Goal: Check status: Check status

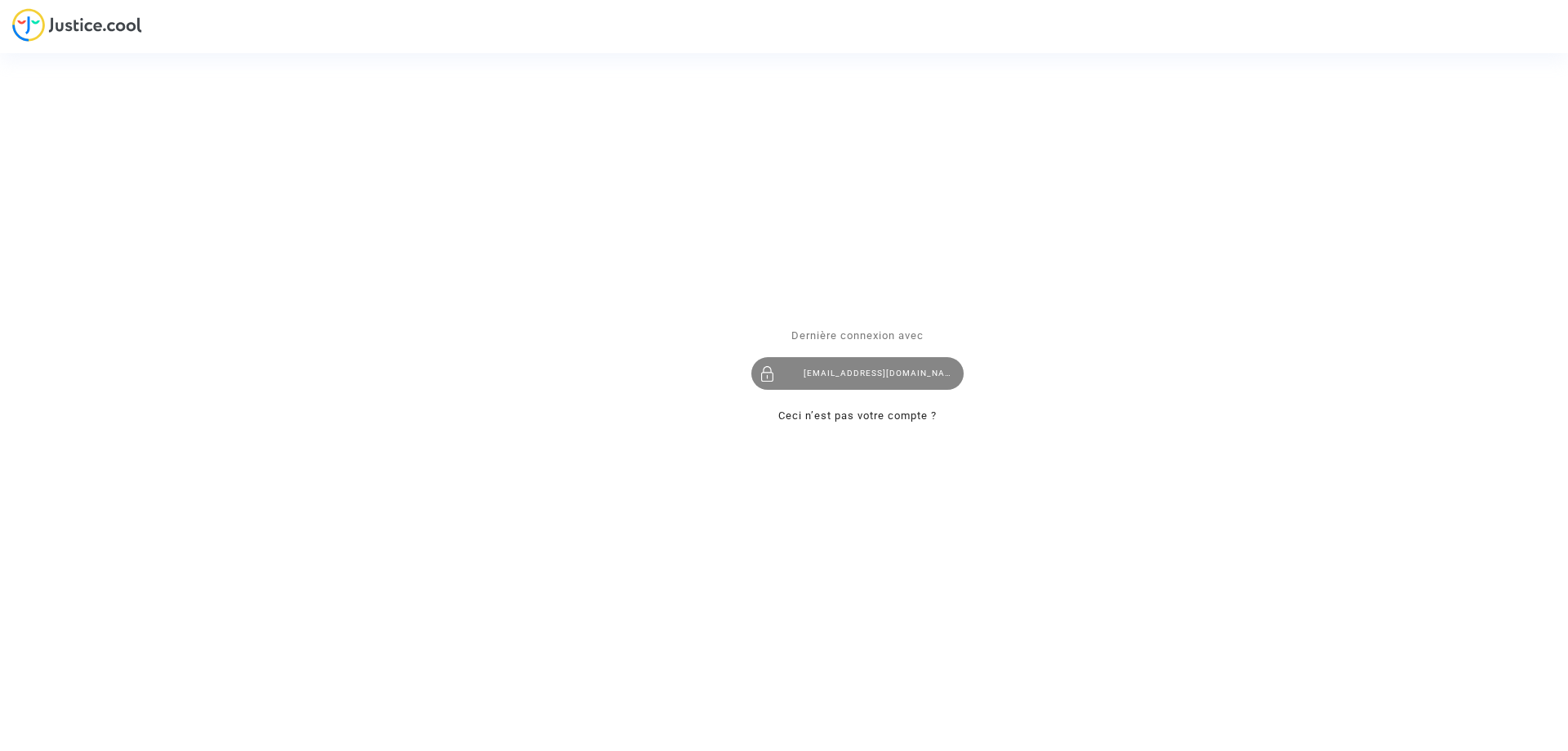
click at [853, 376] on div "imitxelena@reclamapormi.com" at bounding box center [858, 374] width 212 height 32
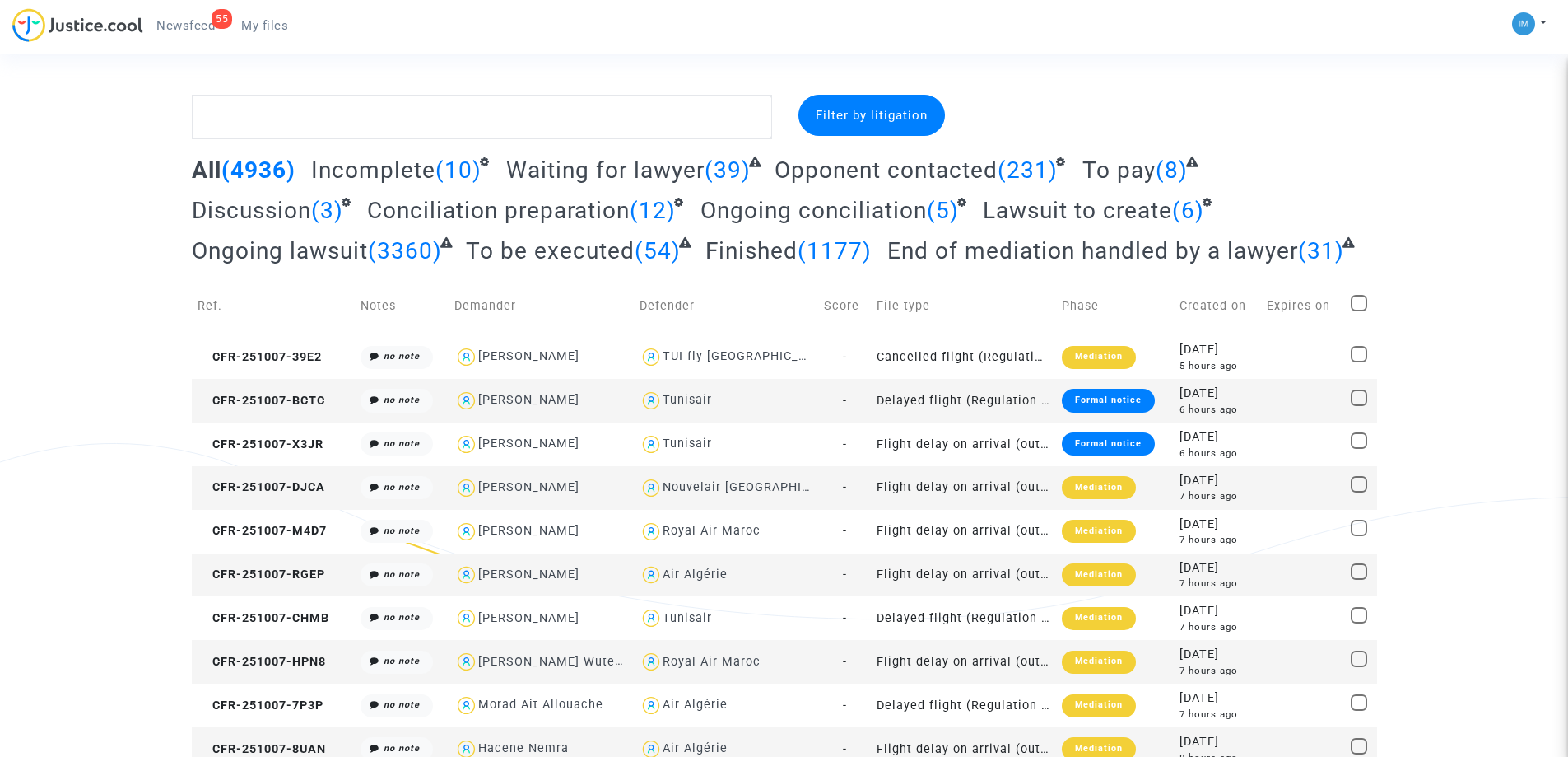
click at [590, 248] on span "To be executed" at bounding box center [550, 250] width 168 height 27
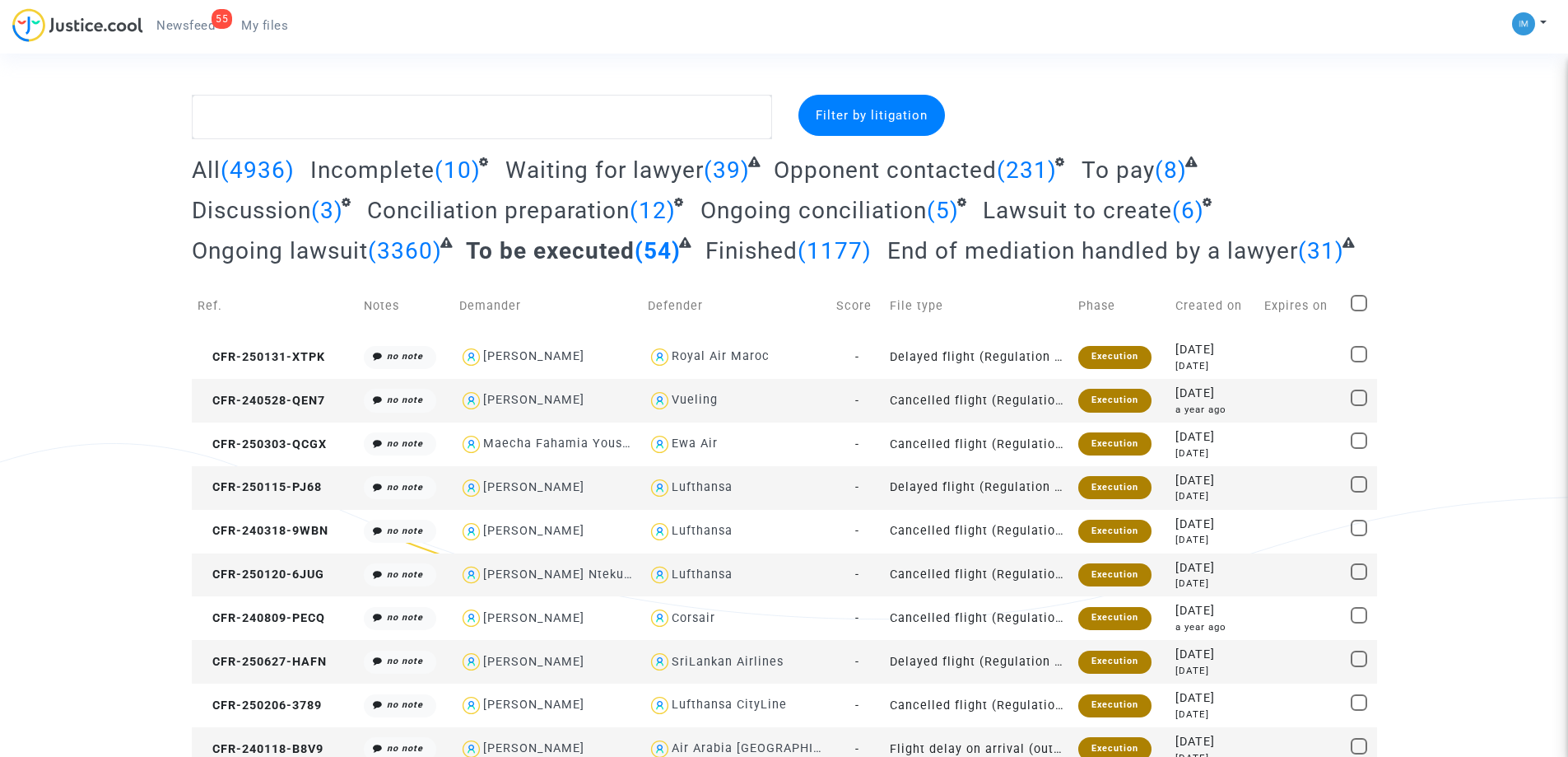
click at [1124, 174] on span "To pay" at bounding box center [1118, 170] width 73 height 27
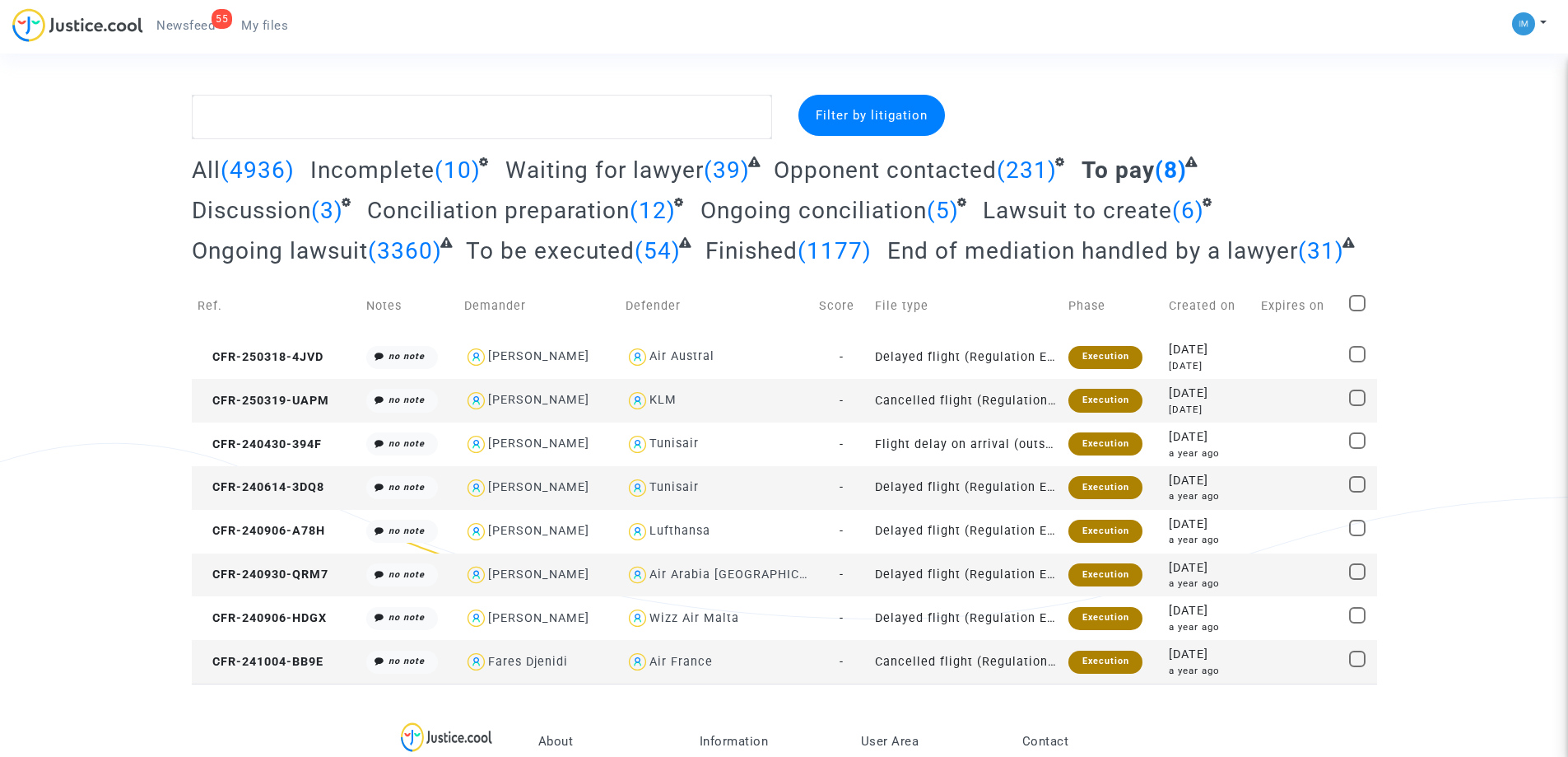
click at [583, 258] on span "To be executed" at bounding box center [550, 250] width 168 height 27
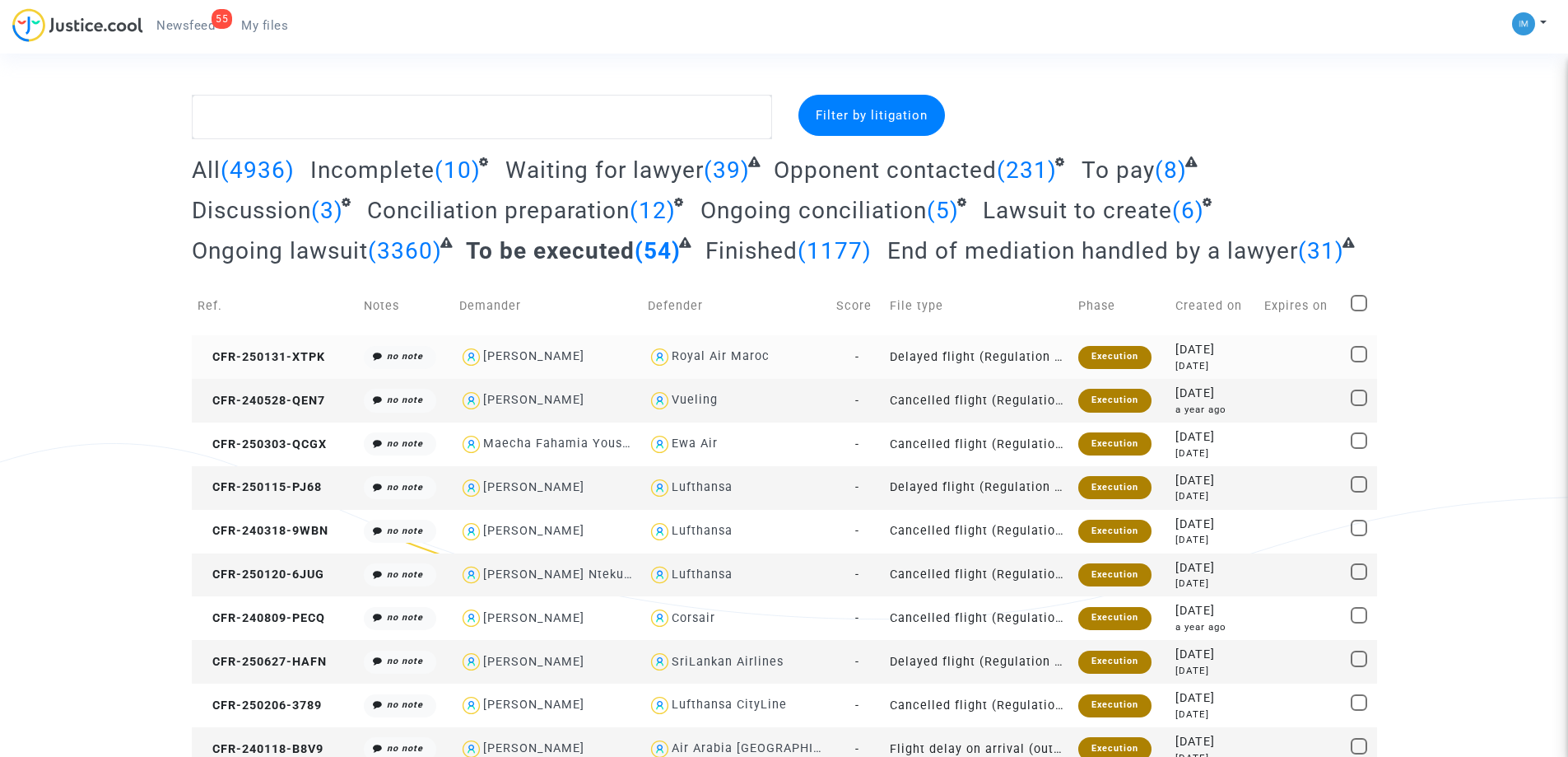
click at [1127, 364] on div "Execution" at bounding box center [1115, 357] width 73 height 23
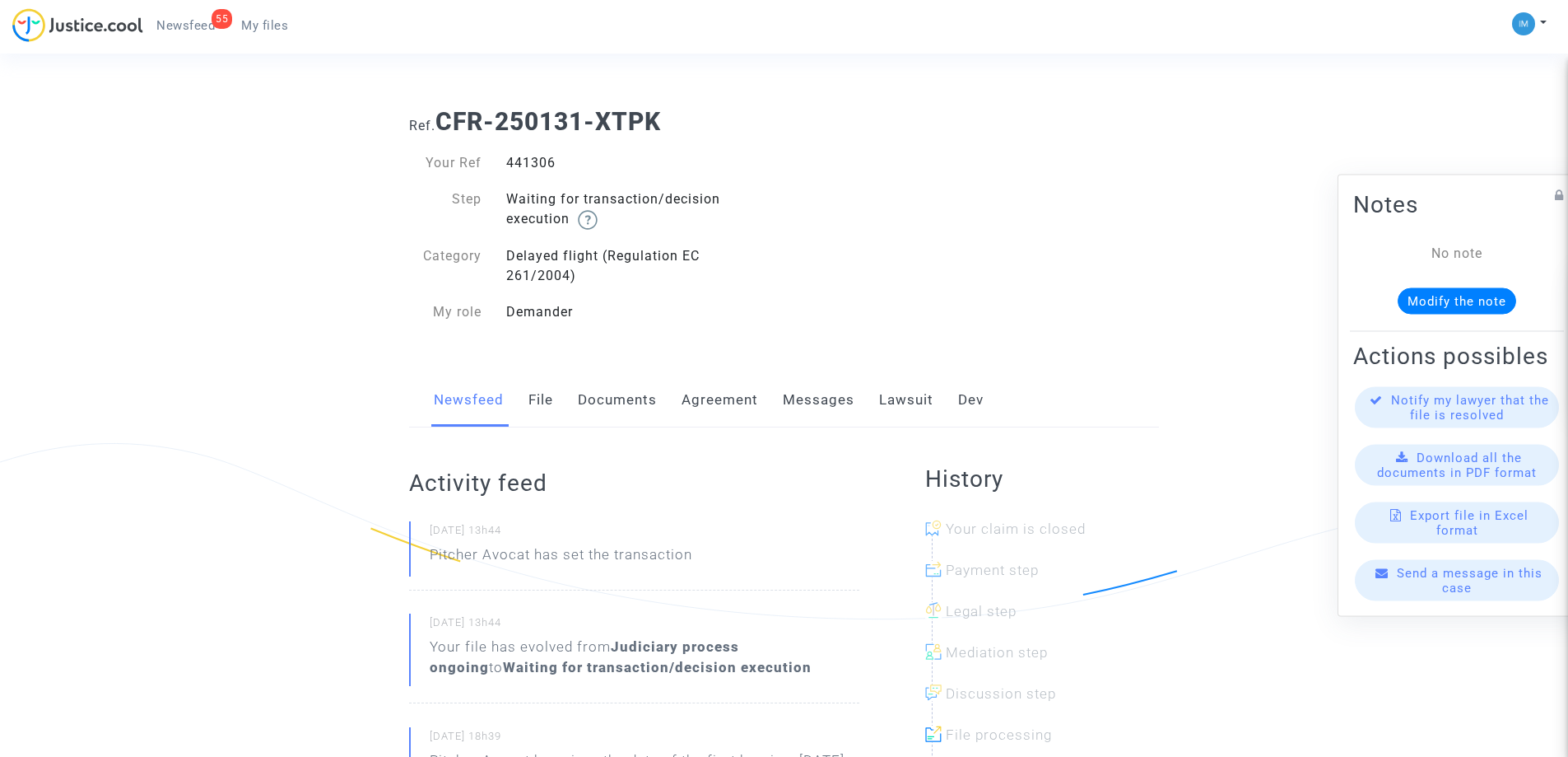
click at [903, 425] on link "Lawsuit" at bounding box center [906, 400] width 54 height 54
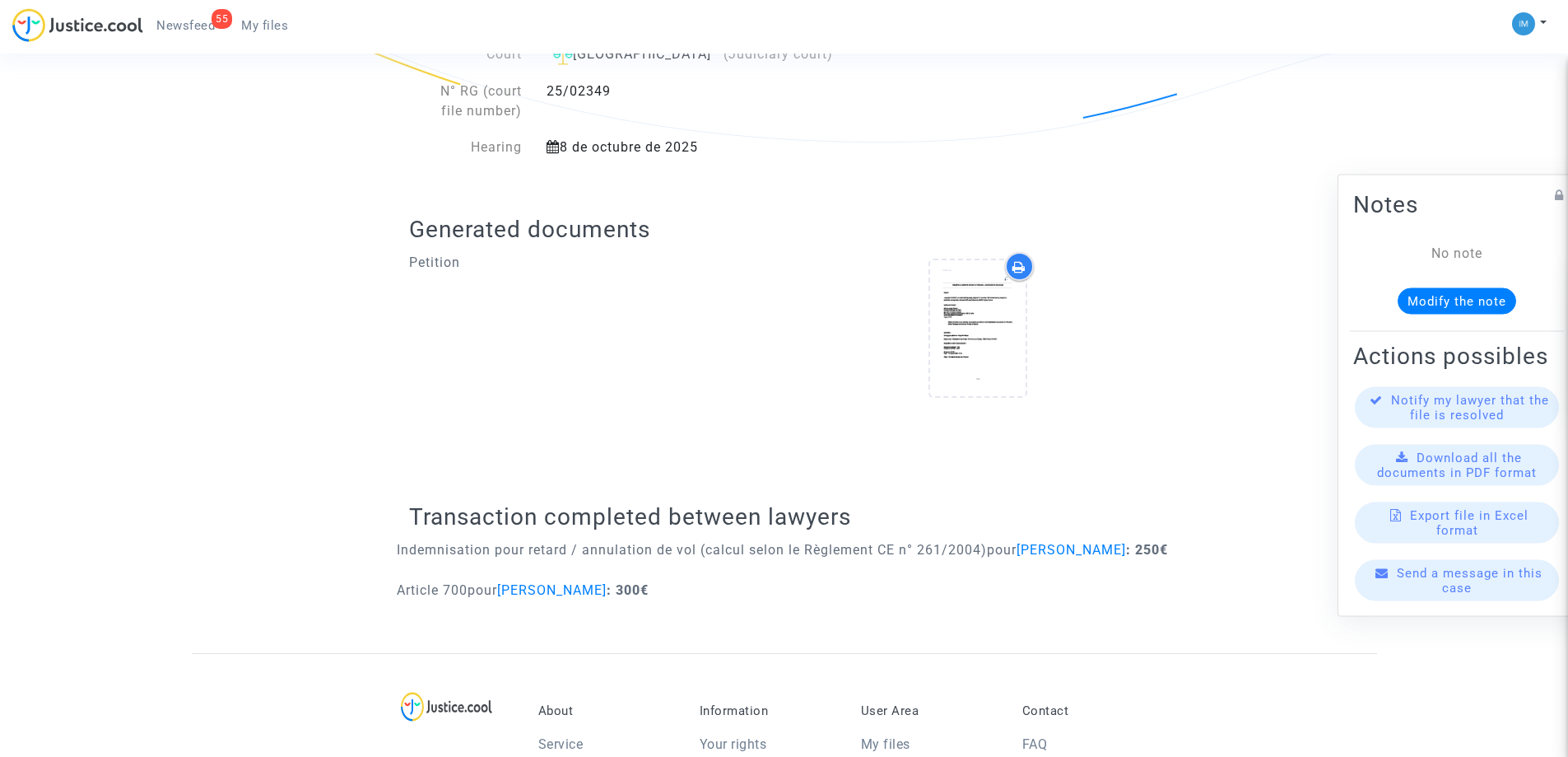
scroll to position [577, 0]
